Goal: Answer question/provide support

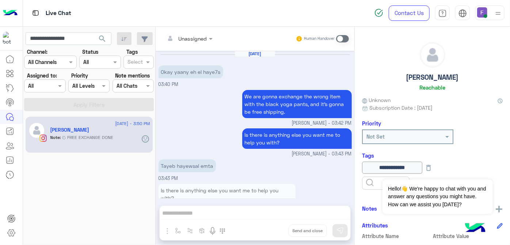
scroll to position [97, 0]
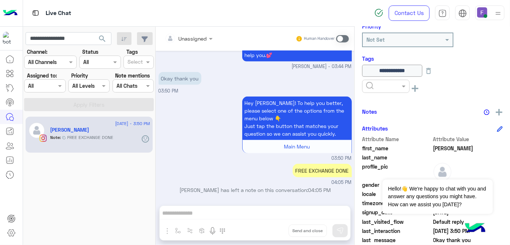
type input "**********"
click at [94, 32] on button "search" at bounding box center [103, 40] width 18 height 16
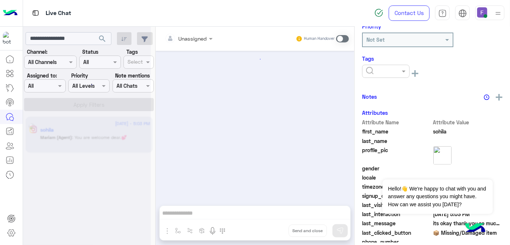
scroll to position [199, 0]
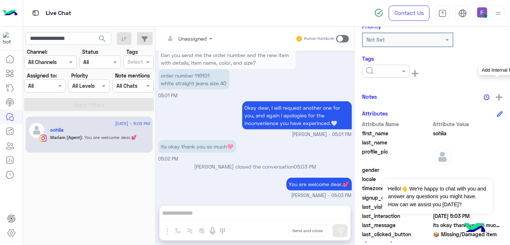
click at [499, 92] on button at bounding box center [499, 96] width 7 height 9
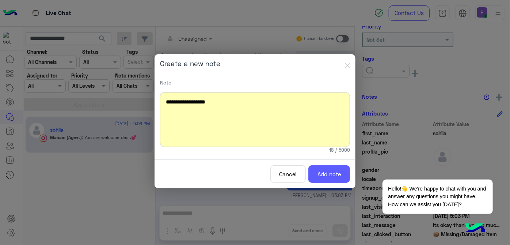
click at [336, 181] on button "Add note" at bounding box center [329, 174] width 42 height 18
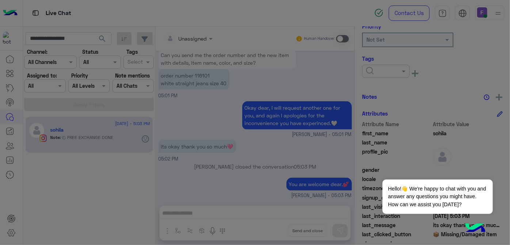
scroll to position [249, 0]
